Goal: Information Seeking & Learning: Learn about a topic

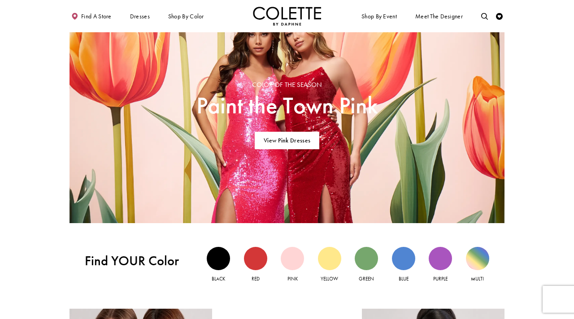
scroll to position [542, 0]
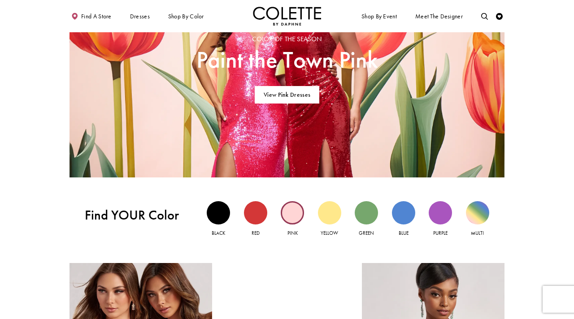
click at [288, 215] on div "Pink view" at bounding box center [291, 212] width 23 height 23
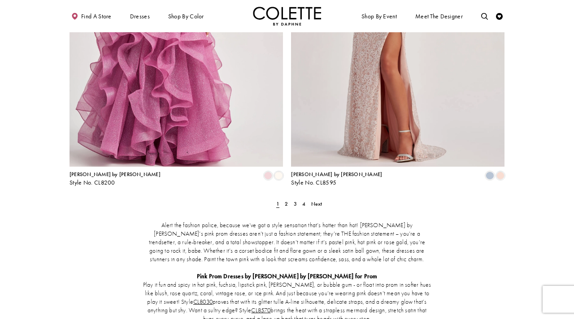
scroll to position [1186, 0]
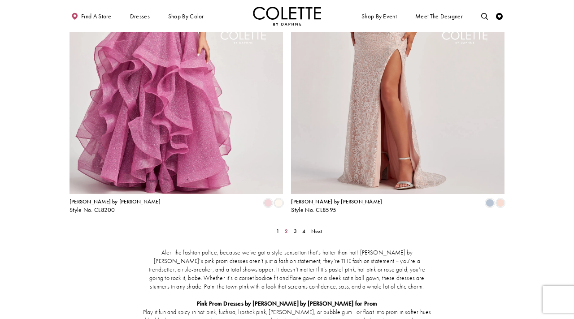
click at [288, 226] on link "2" at bounding box center [286, 231] width 7 height 10
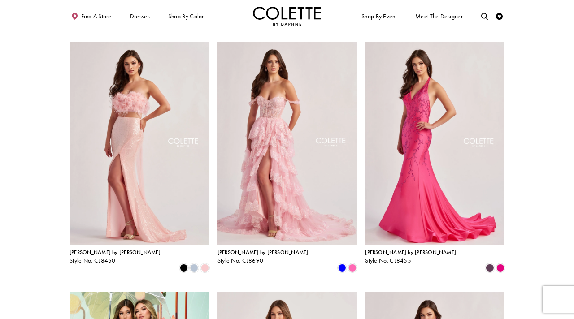
scroll to position [275, 0]
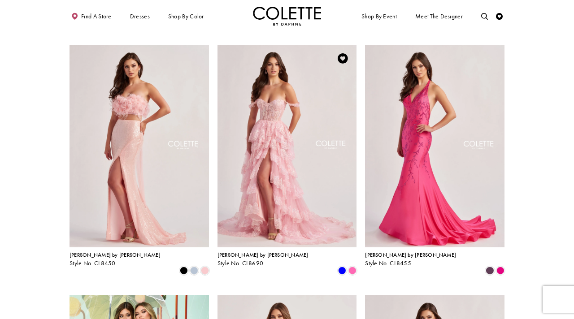
click at [263, 170] on img "Visit Colette by Daphne Style No. CL8690 Page" at bounding box center [286, 146] width 139 height 203
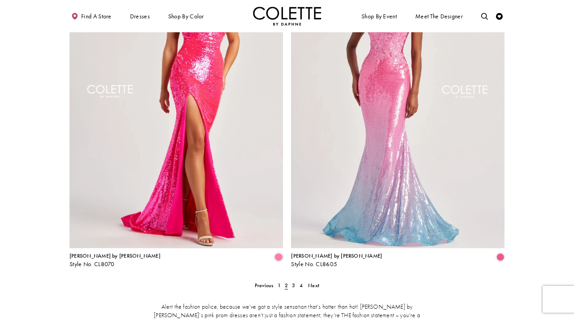
scroll to position [1143, 0]
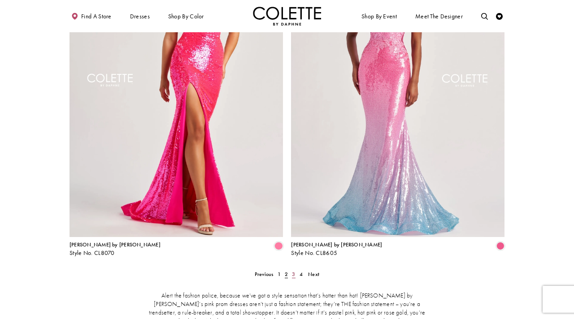
click at [293, 271] on span "3" at bounding box center [293, 274] width 3 height 7
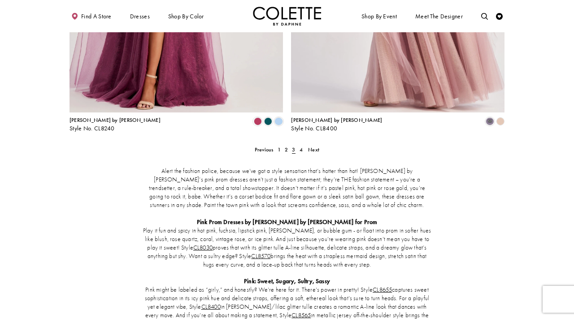
scroll to position [1285, 0]
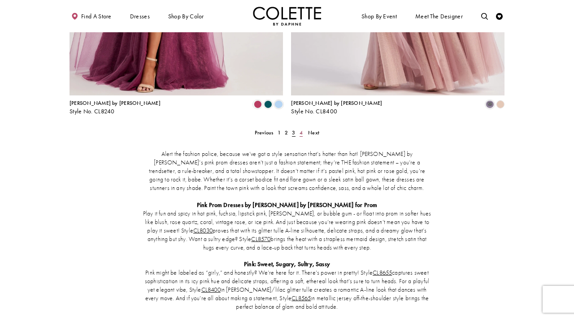
click at [299, 129] on span "4" at bounding box center [300, 132] width 3 height 7
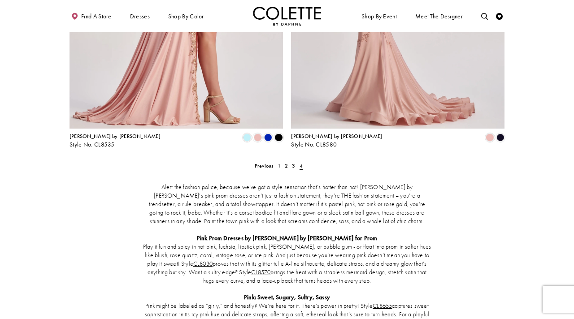
scroll to position [240, 0]
